Goal: Check status: Check status

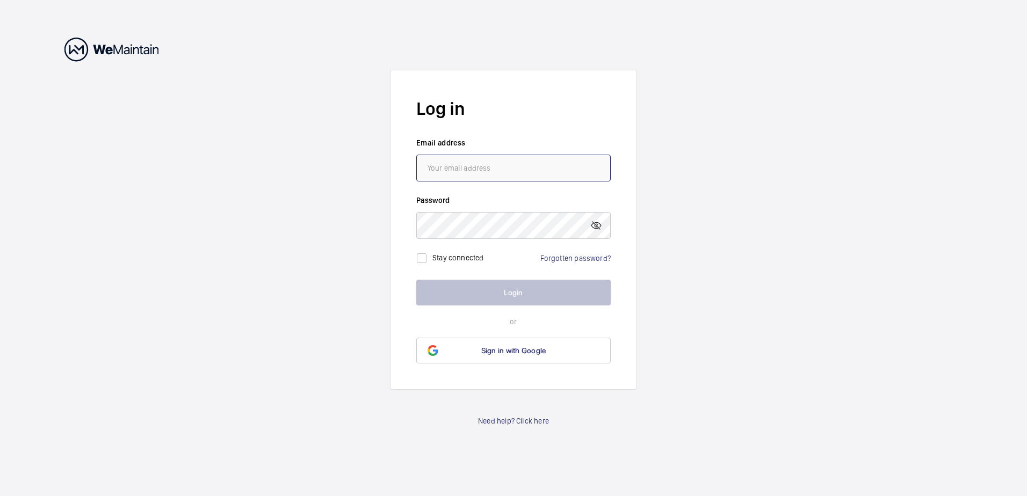
click at [514, 170] on input "email" at bounding box center [513, 168] width 194 height 27
type input "[PERSON_NAME][EMAIL_ADDRESS][PERSON_NAME][DOMAIN_NAME]"
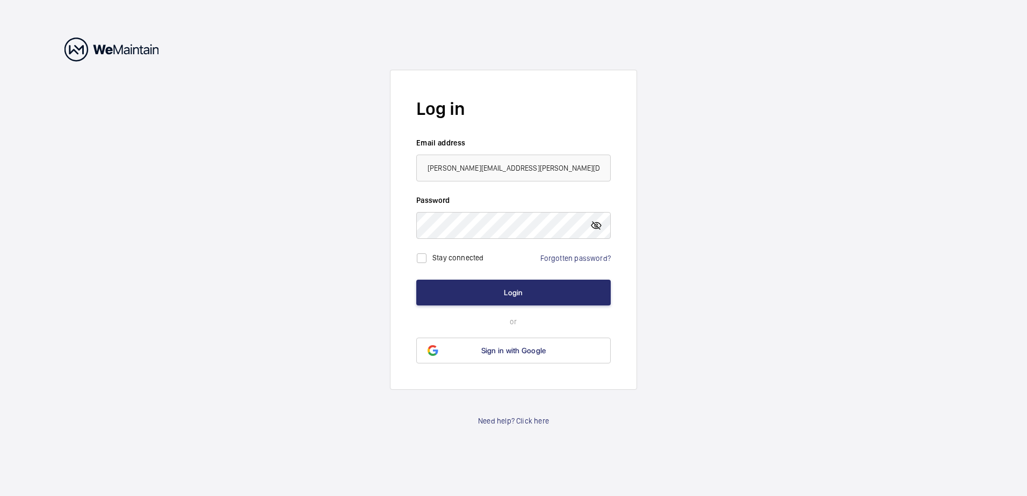
click at [601, 227] on mat-icon at bounding box center [596, 225] width 13 height 13
click at [416, 280] on button "Login" at bounding box center [513, 293] width 194 height 26
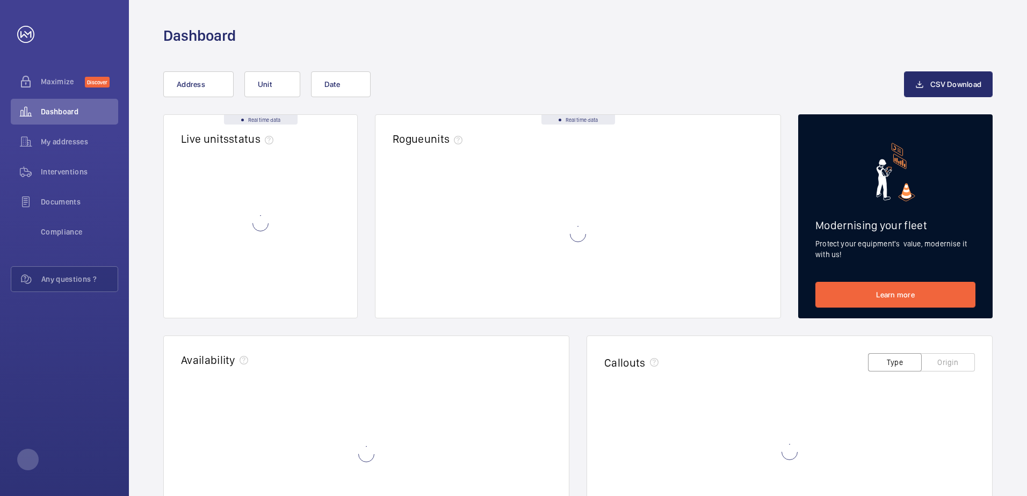
click at [515, 299] on wm-front-async-data-loader at bounding box center [578, 234] width 371 height 134
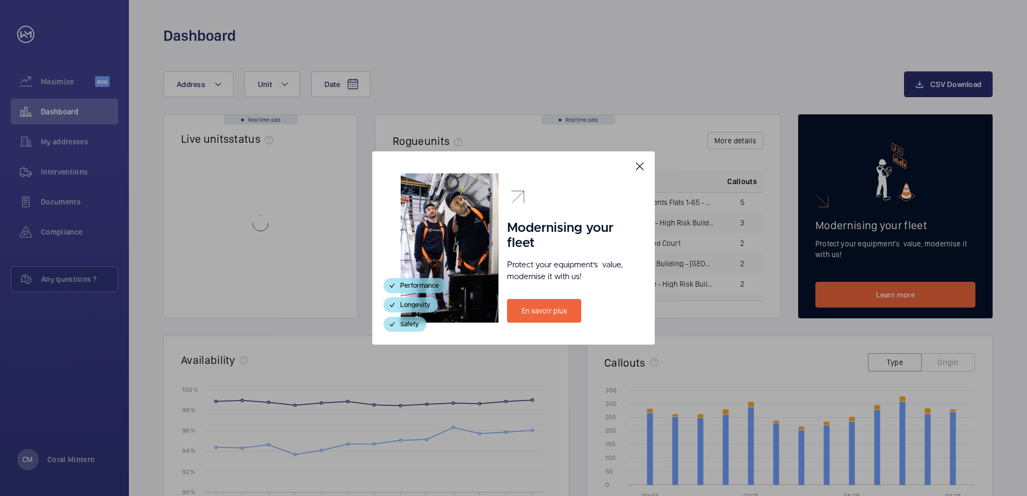
click at [637, 164] on mat-icon at bounding box center [639, 166] width 13 height 13
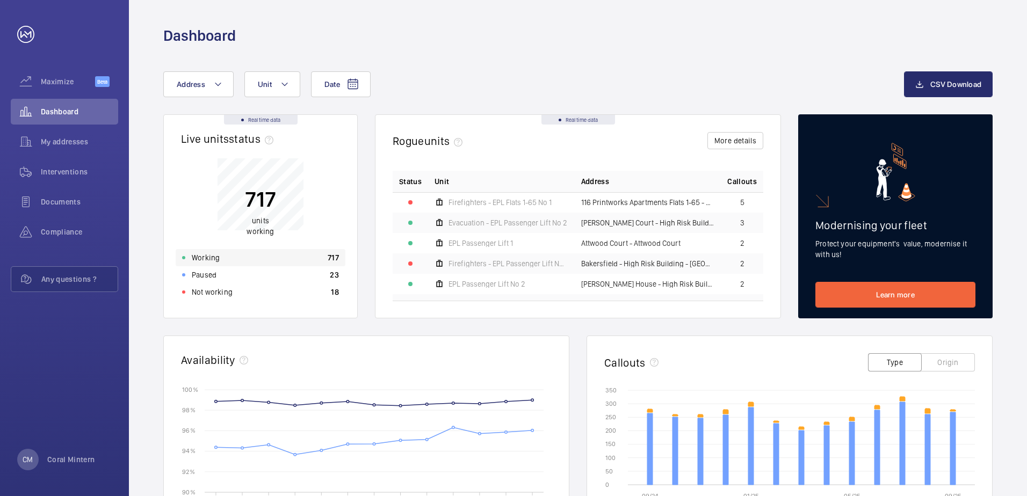
click at [207, 263] on p "Working" at bounding box center [206, 257] width 28 height 11
